Goal: Check status: Check status

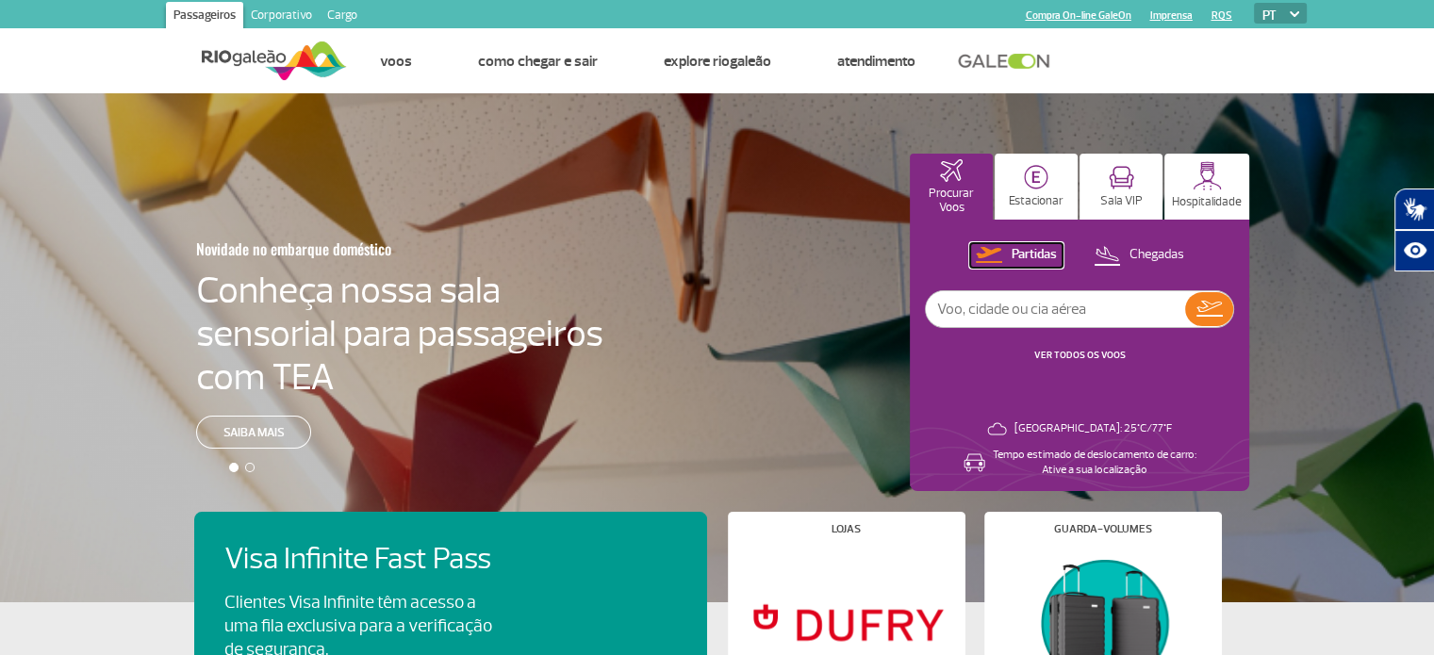
click at [1022, 256] on p "Partidas" at bounding box center [1034, 255] width 45 height 18
click at [1017, 246] on p "Partidas" at bounding box center [1034, 255] width 45 height 18
click at [1011, 299] on input "text" at bounding box center [1055, 309] width 259 height 36
type input "2056"
click at [1226, 321] on button at bounding box center [1209, 309] width 48 height 34
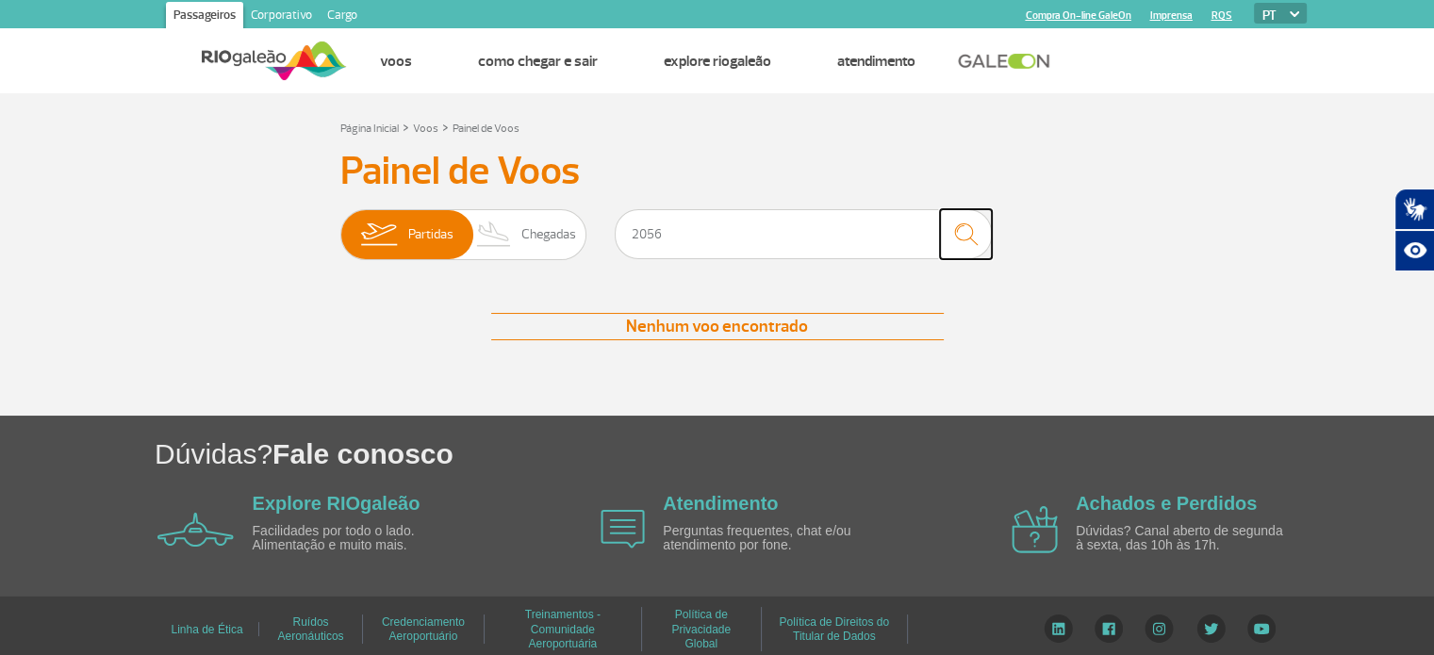
click at [970, 233] on img "submit" at bounding box center [966, 234] width 41 height 39
click at [388, 232] on img at bounding box center [378, 234] width 59 height 49
click at [340, 225] on input "Partidas Chegadas" at bounding box center [340, 225] width 0 height 0
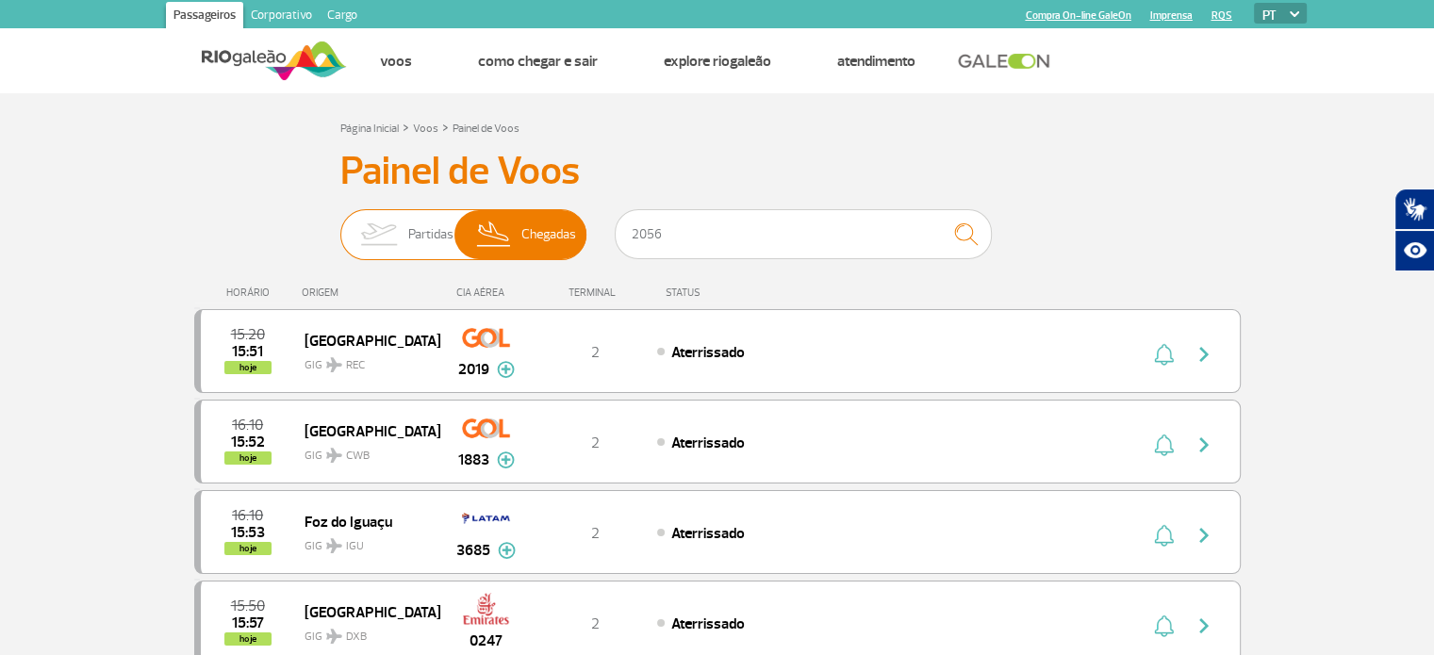
click at [412, 234] on span "Partidas" at bounding box center [430, 234] width 45 height 49
click at [340, 225] on input "Partidas Chegadas" at bounding box center [340, 225] width 0 height 0
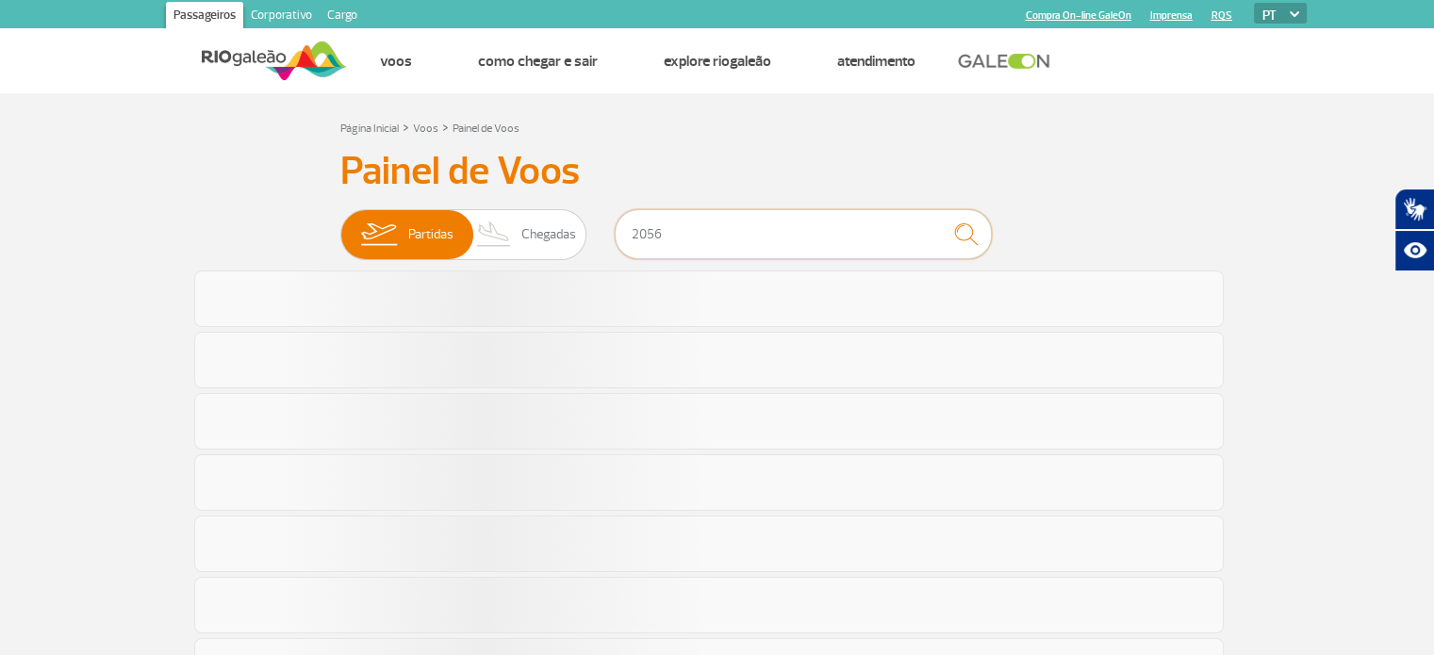
click at [657, 234] on input "2056" at bounding box center [803, 234] width 377 height 50
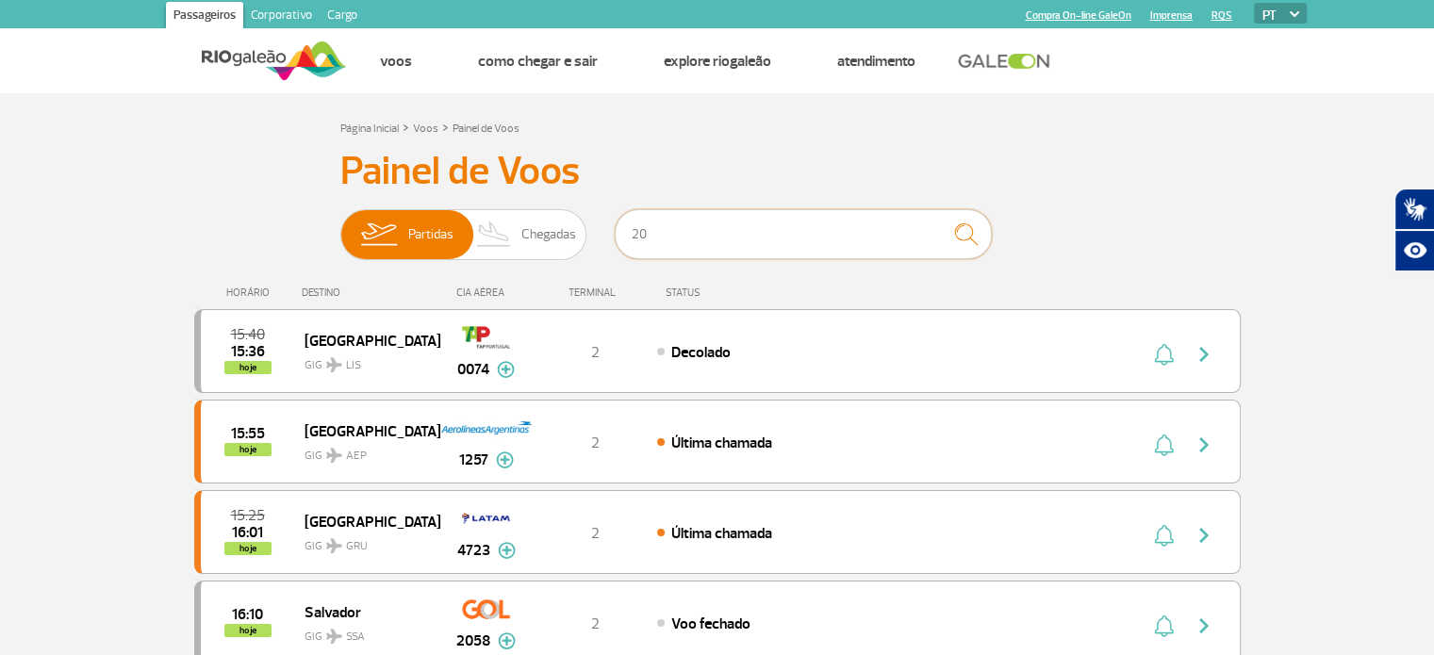
type input "2"
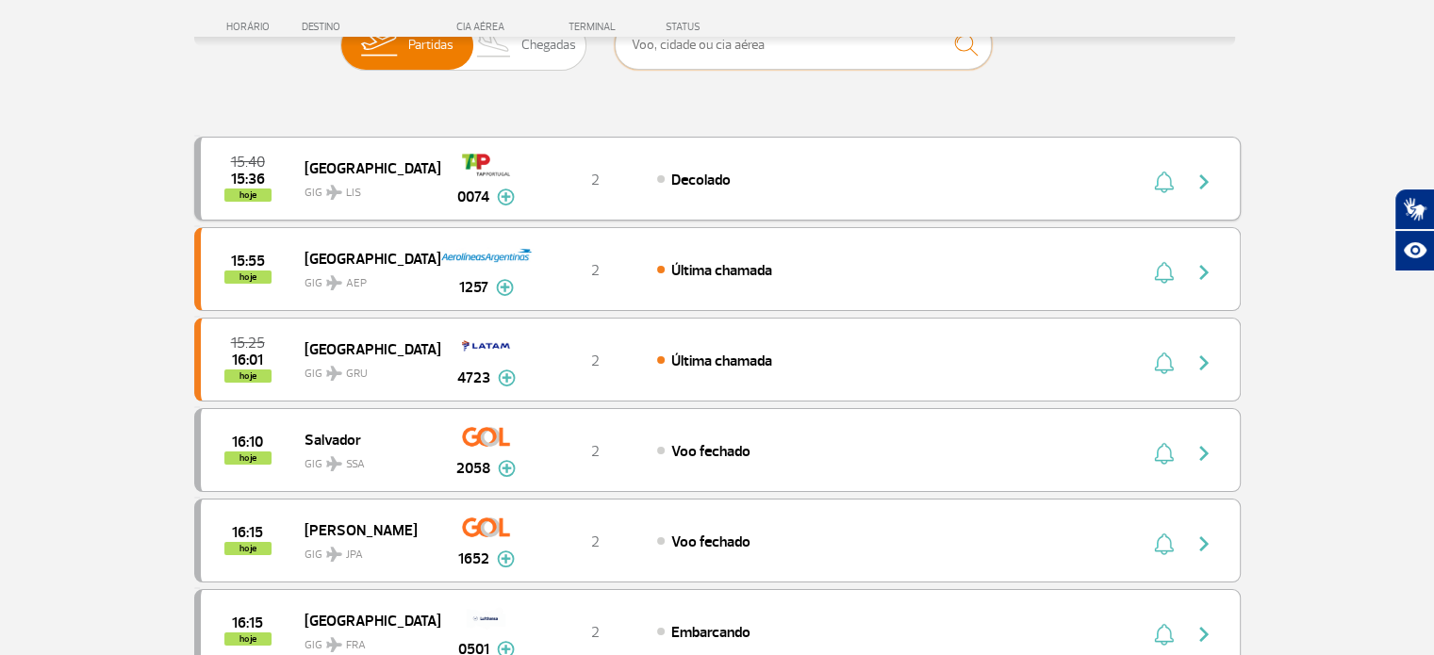
scroll to position [283, 0]
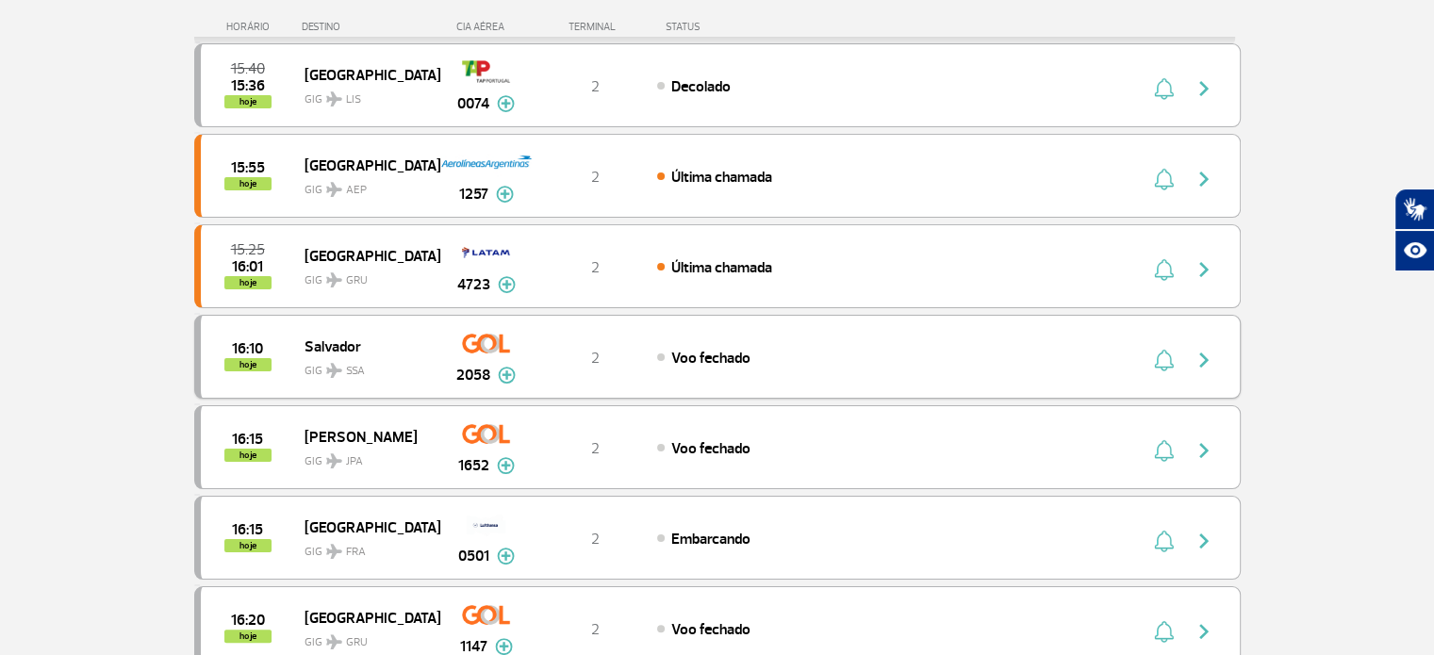
click at [1203, 358] on img "button" at bounding box center [1204, 360] width 23 height 23
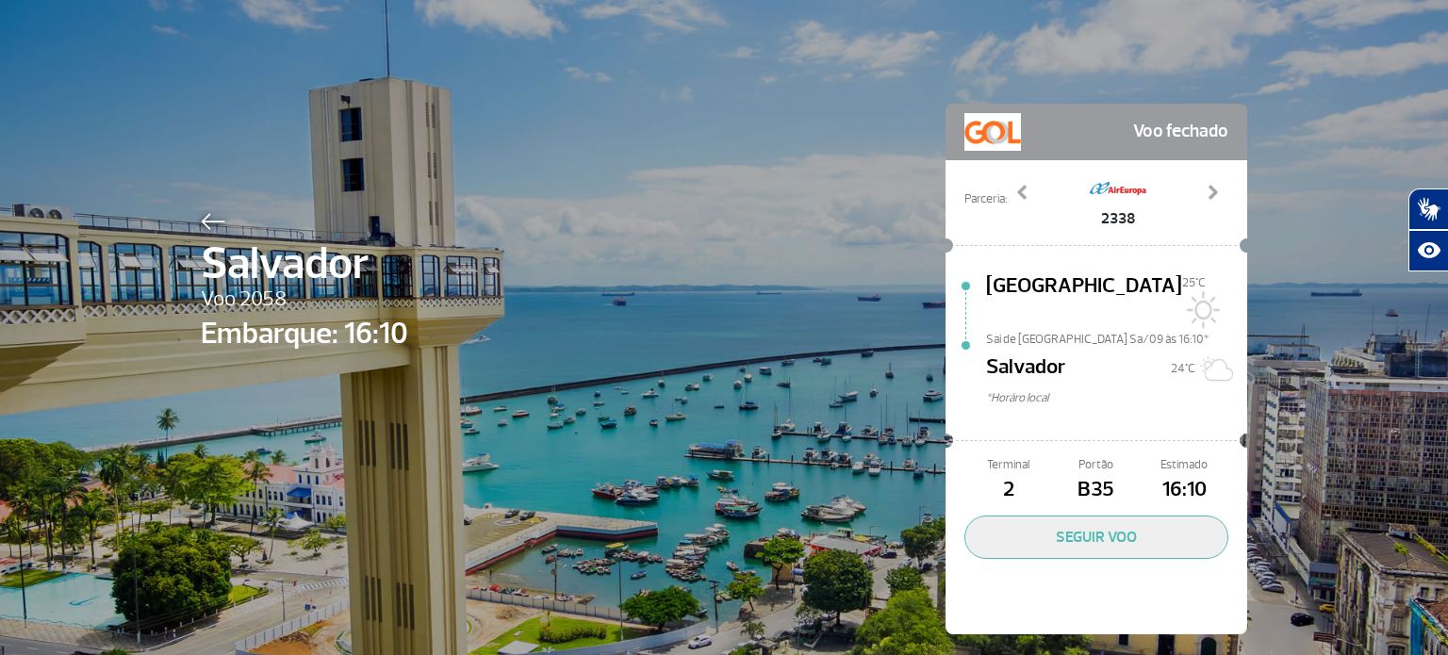
scroll to position [3, 0]
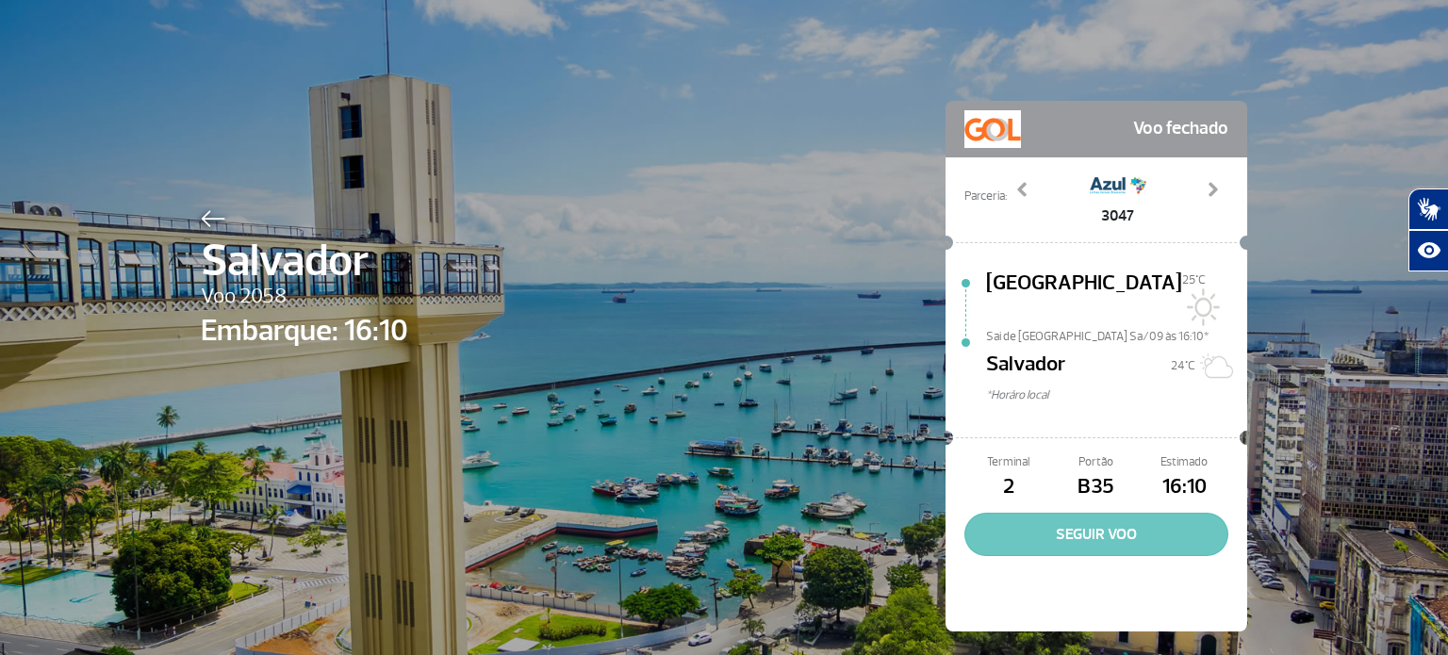
click at [1033, 519] on button "SEGUIR VOO" at bounding box center [1096, 534] width 264 height 43
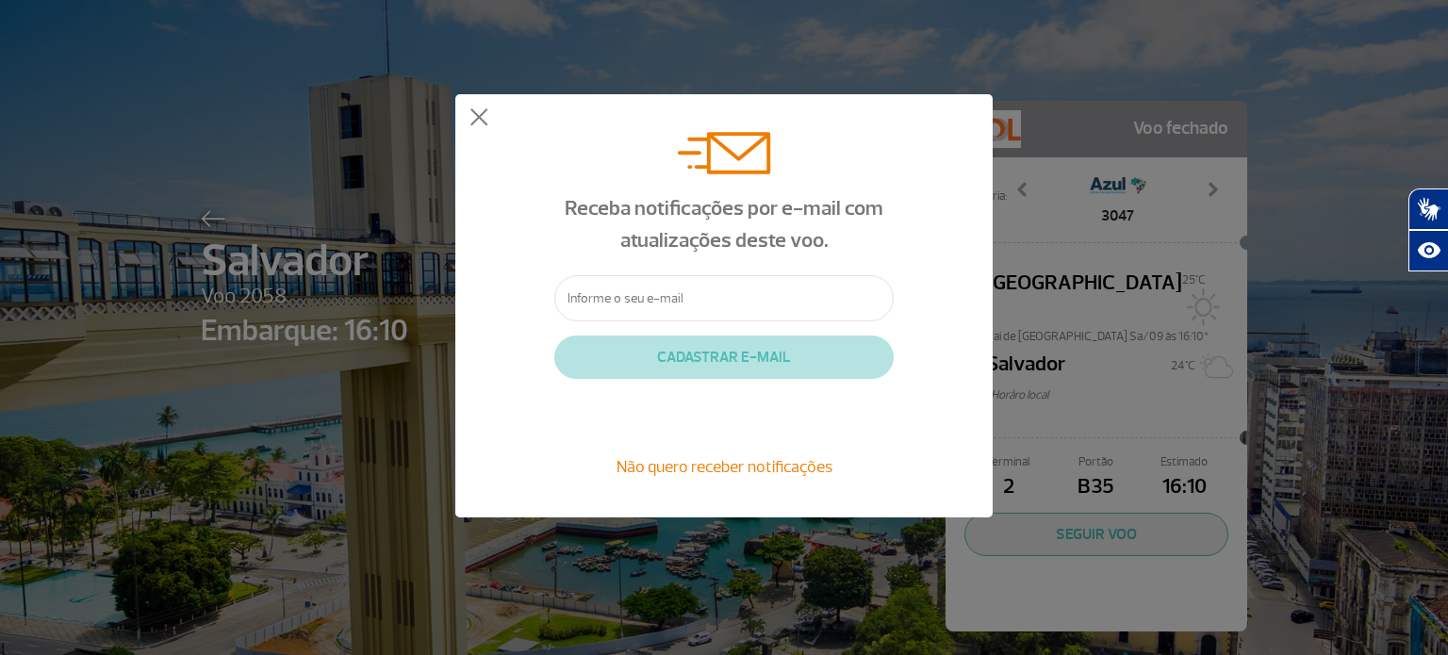
click at [601, 290] on input "text" at bounding box center [723, 298] width 339 height 46
type input "[PERSON_NAME][EMAIL_ADDRESS][DOMAIN_NAME]"
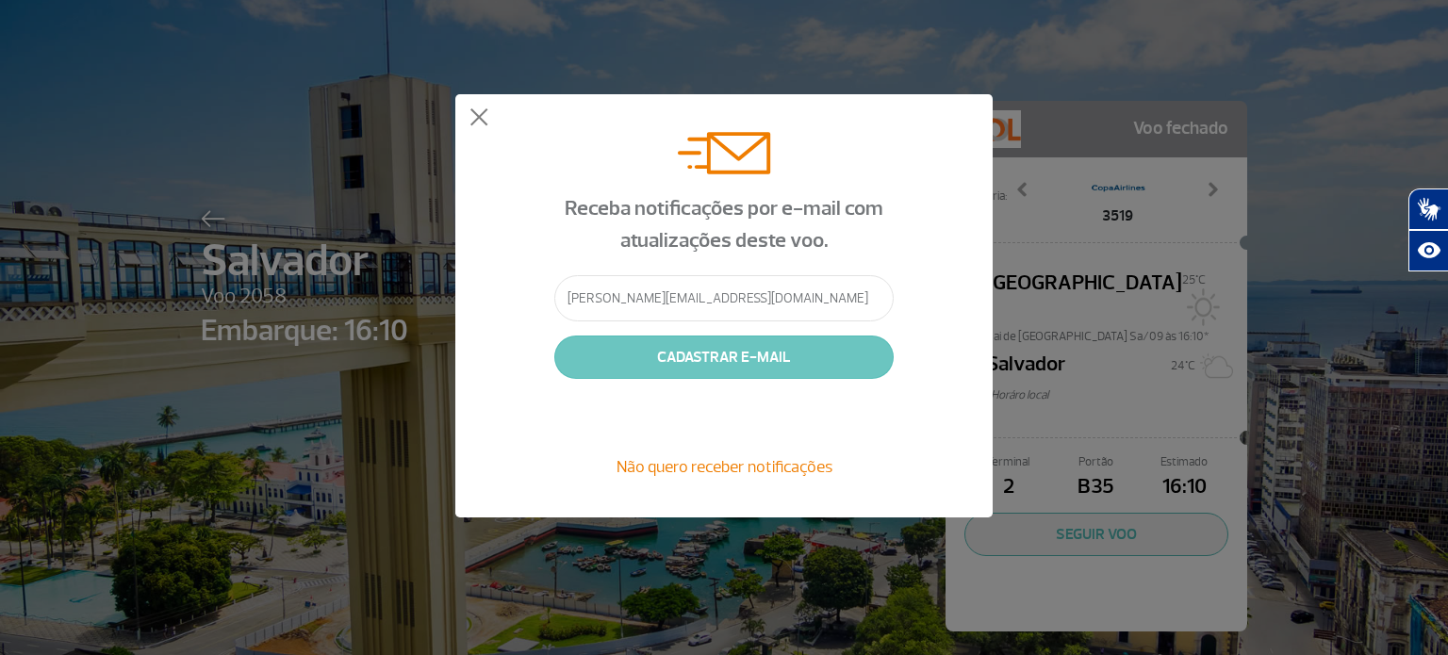
click at [760, 365] on button "CADASTRAR E-MAIL" at bounding box center [723, 357] width 339 height 43
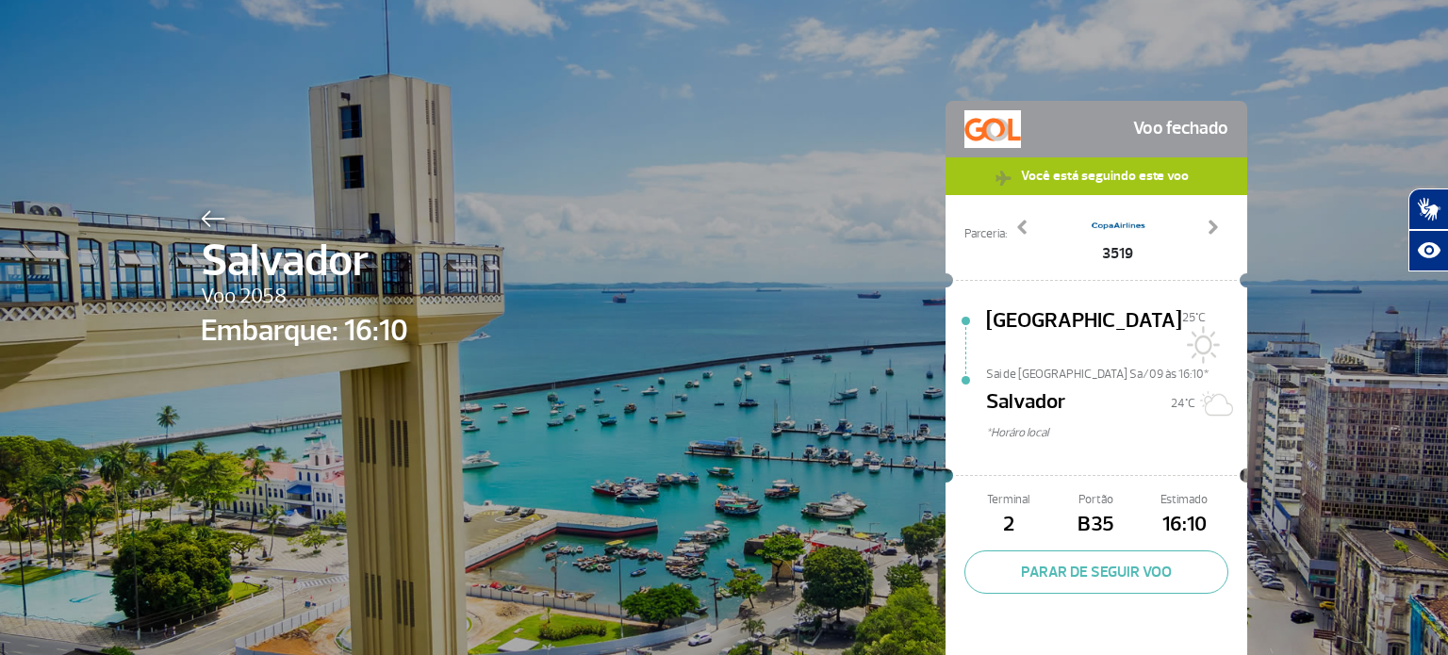
scroll to position [41, 0]
